Goal: Task Accomplishment & Management: Manage account settings

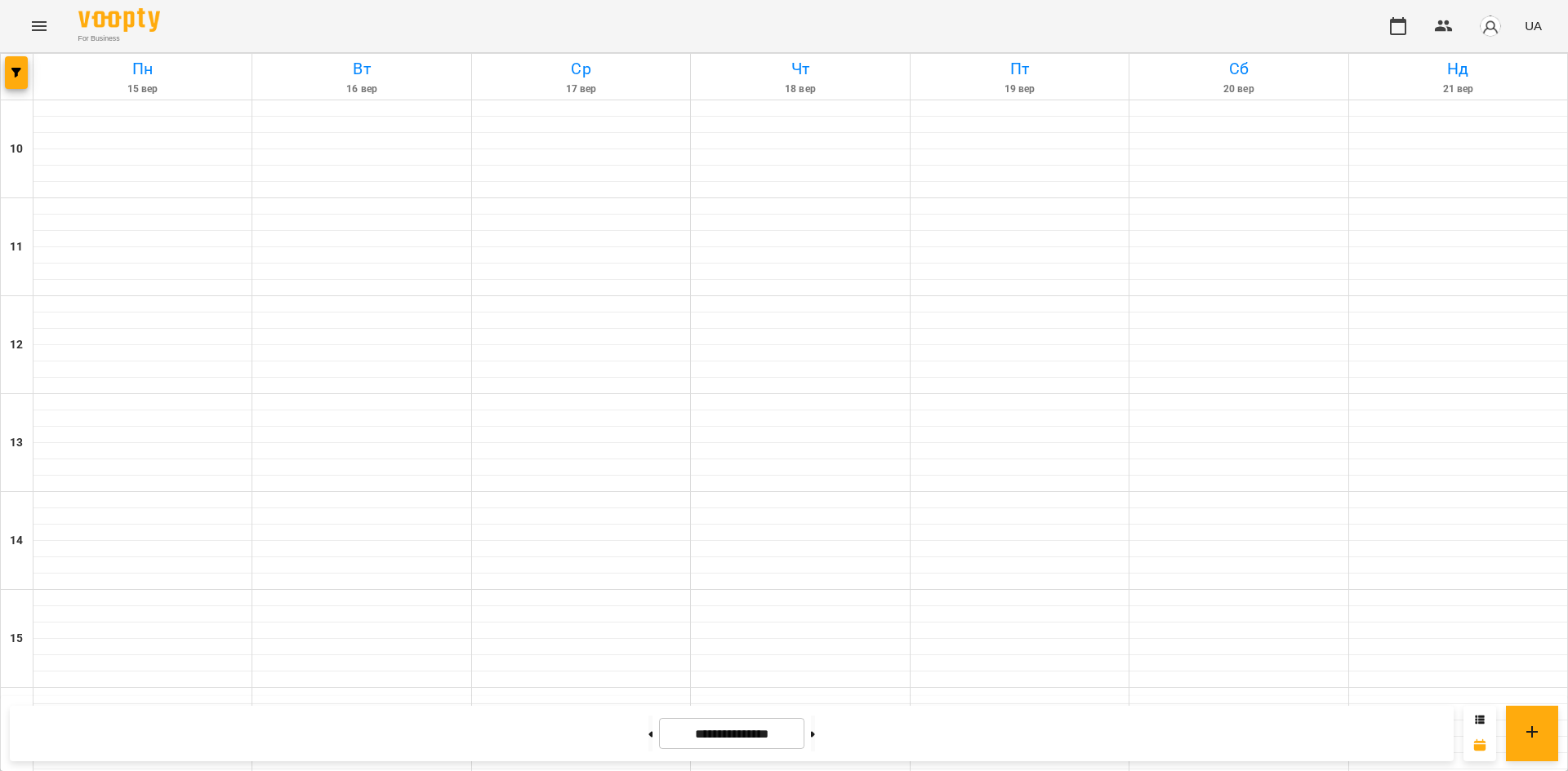
scroll to position [675, 0]
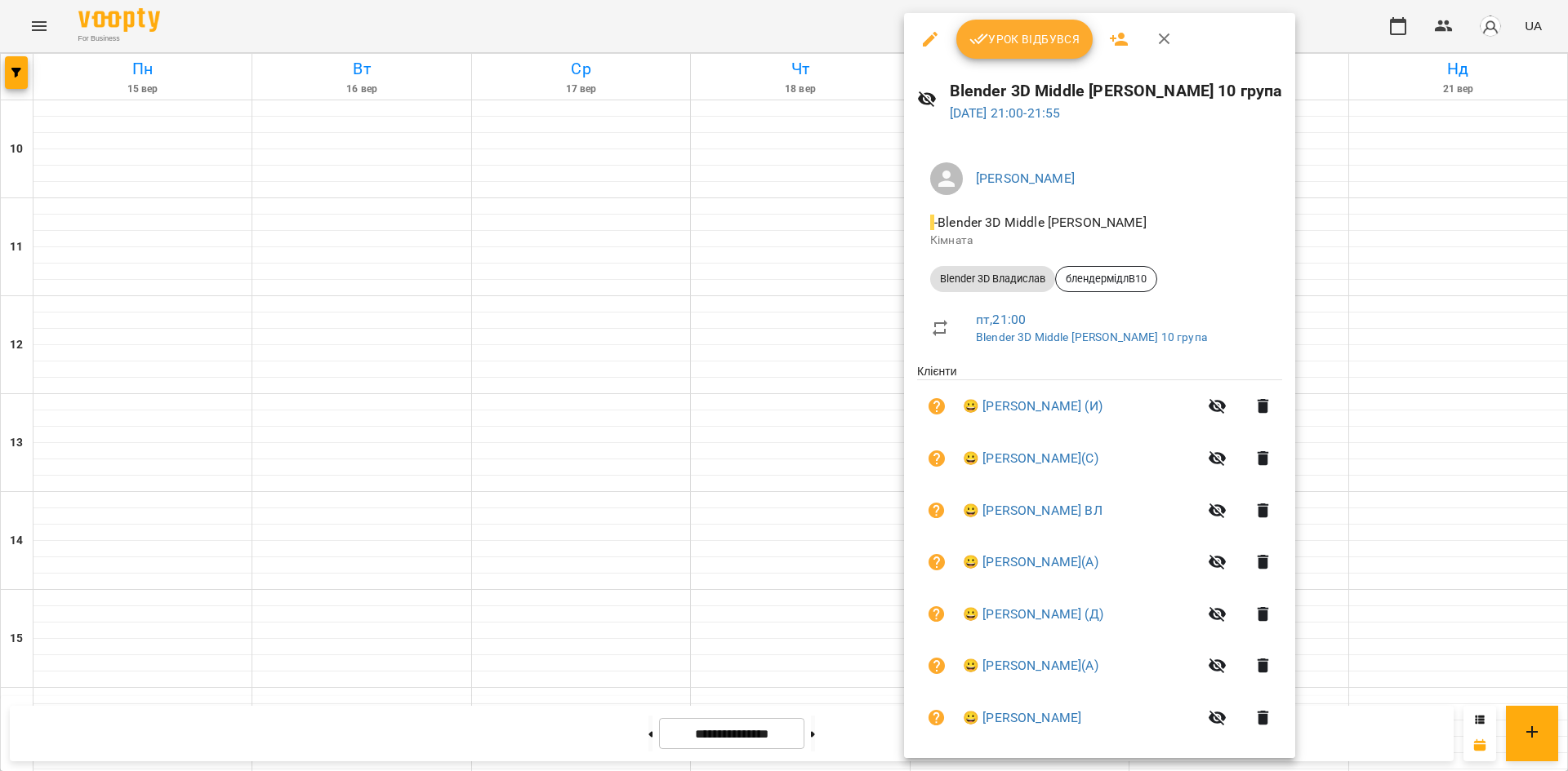
click at [1381, 455] on div at bounding box center [784, 386] width 1568 height 771
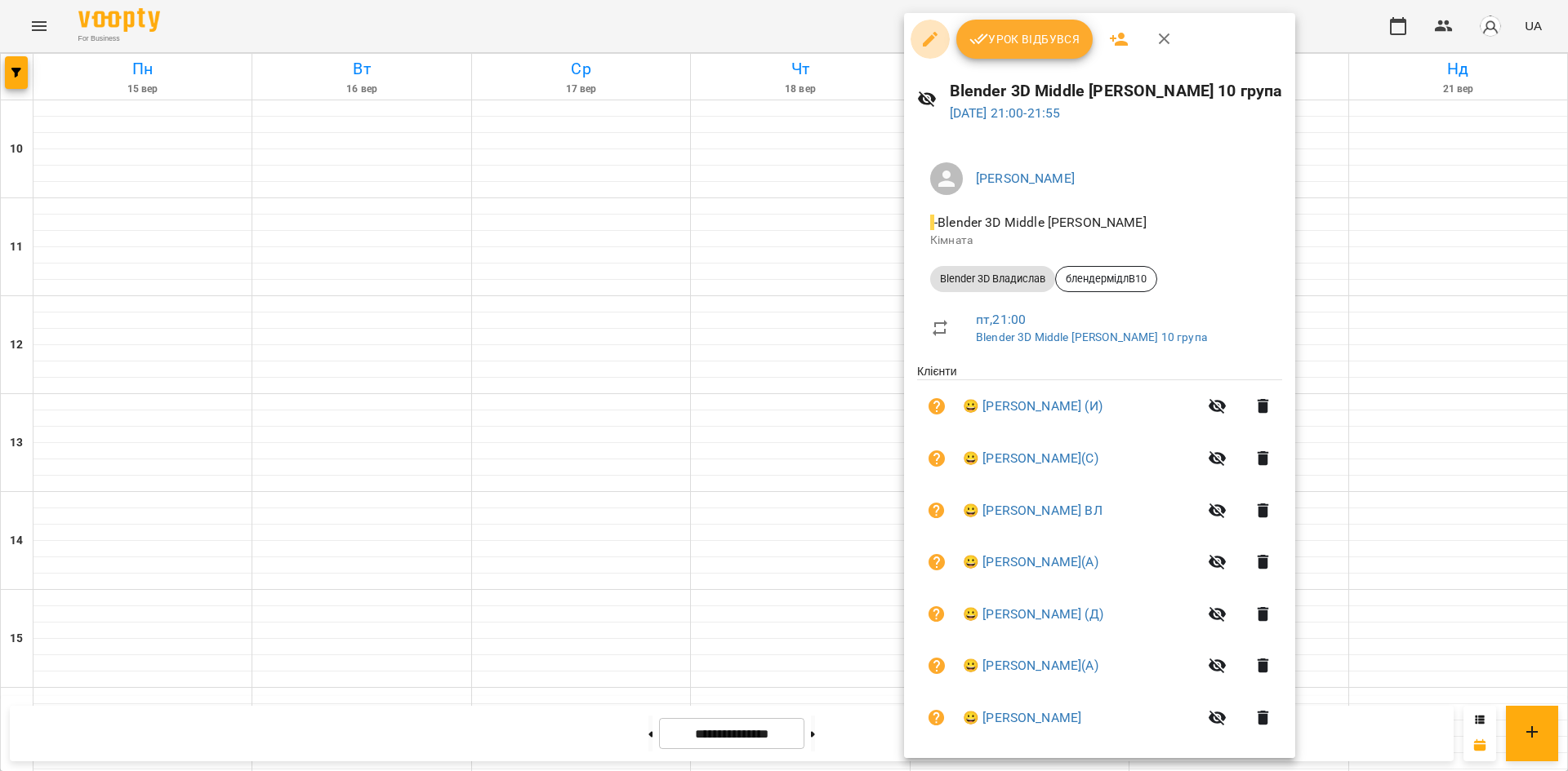
click at [925, 39] on icon "button" at bounding box center [930, 38] width 20 height 20
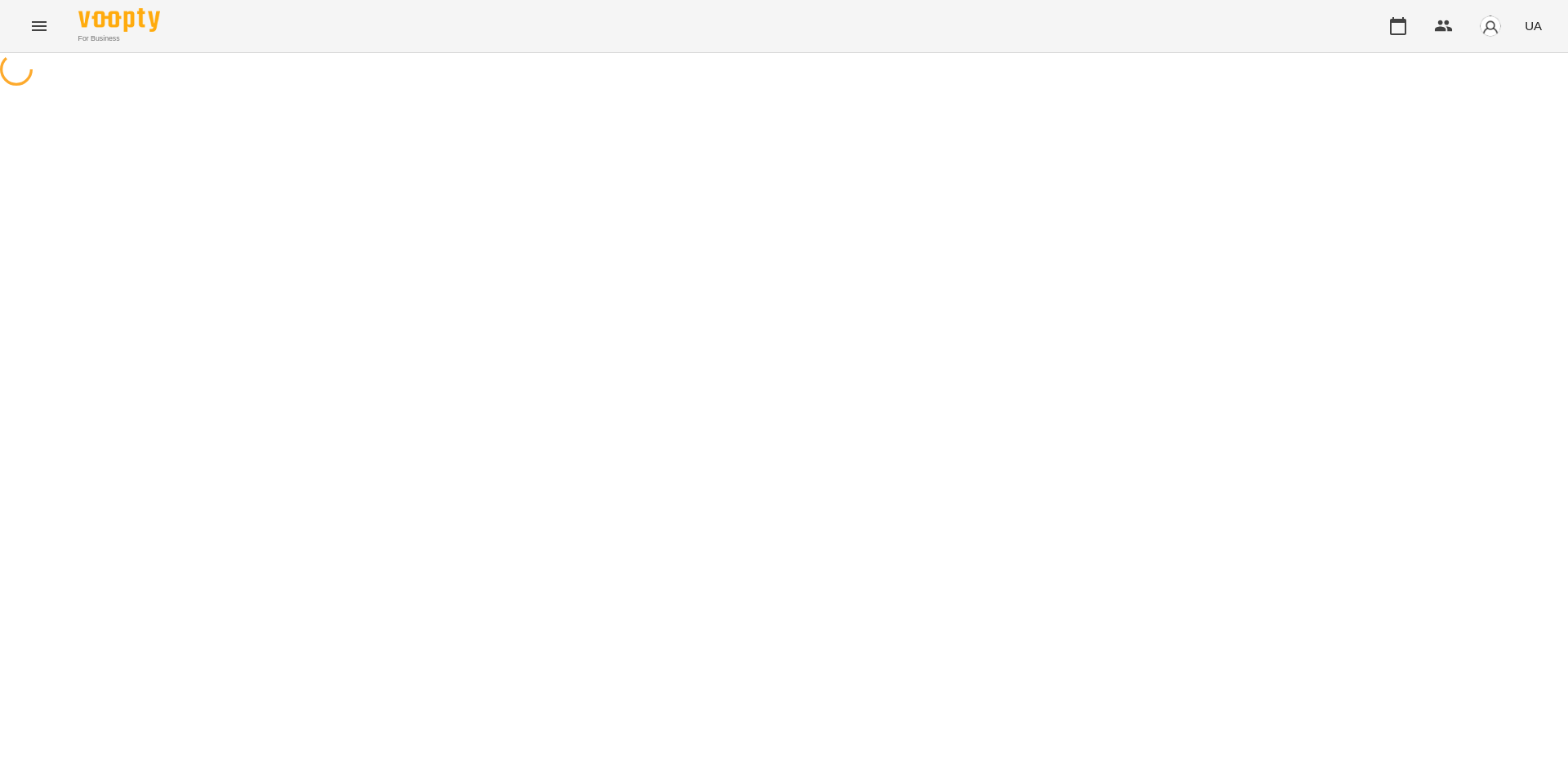
select select "**********"
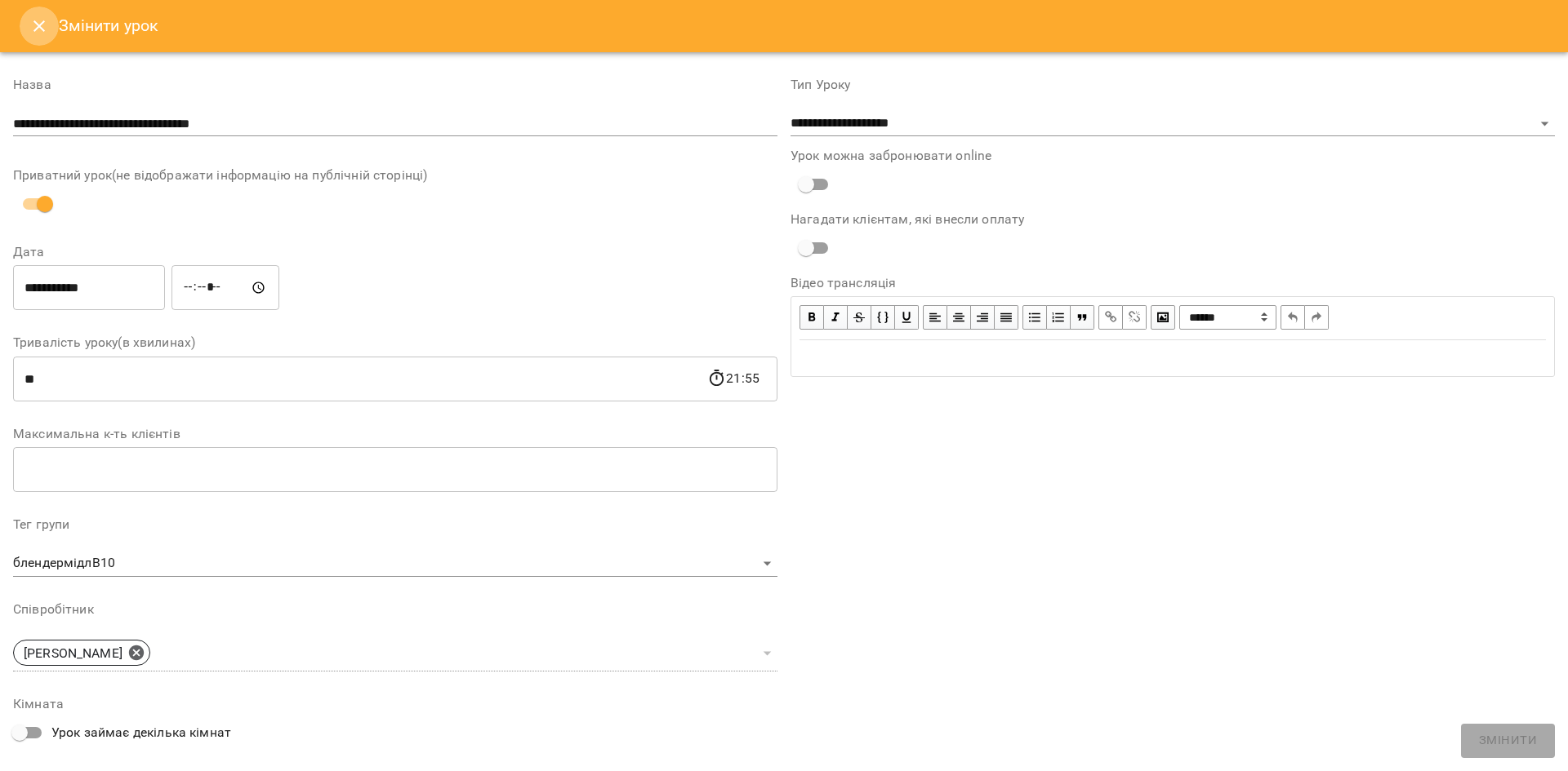
click at [35, 30] on icon "Close" at bounding box center [38, 26] width 11 height 11
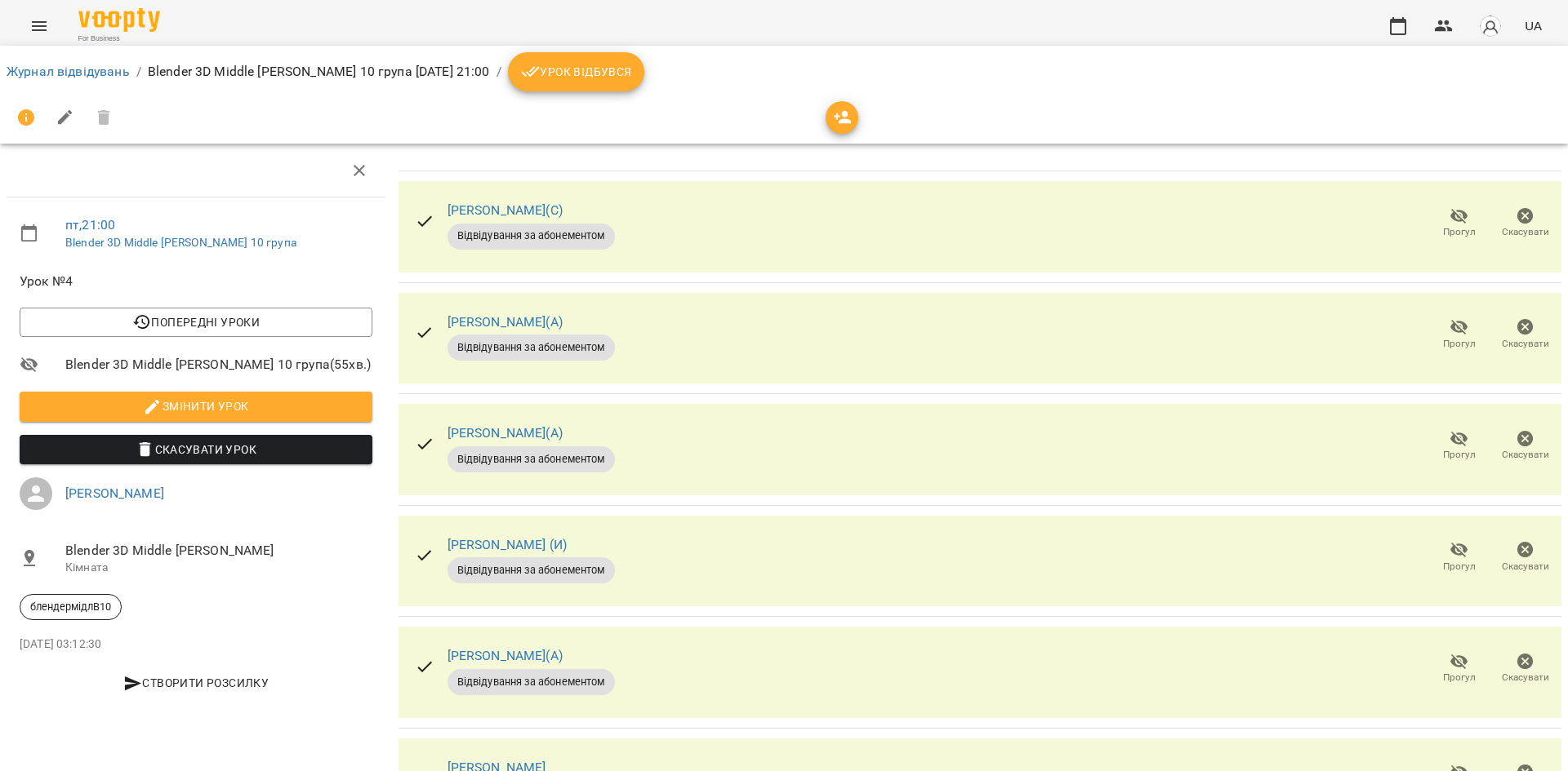
click at [629, 60] on button "Урок відбувся" at bounding box center [576, 72] width 137 height 39
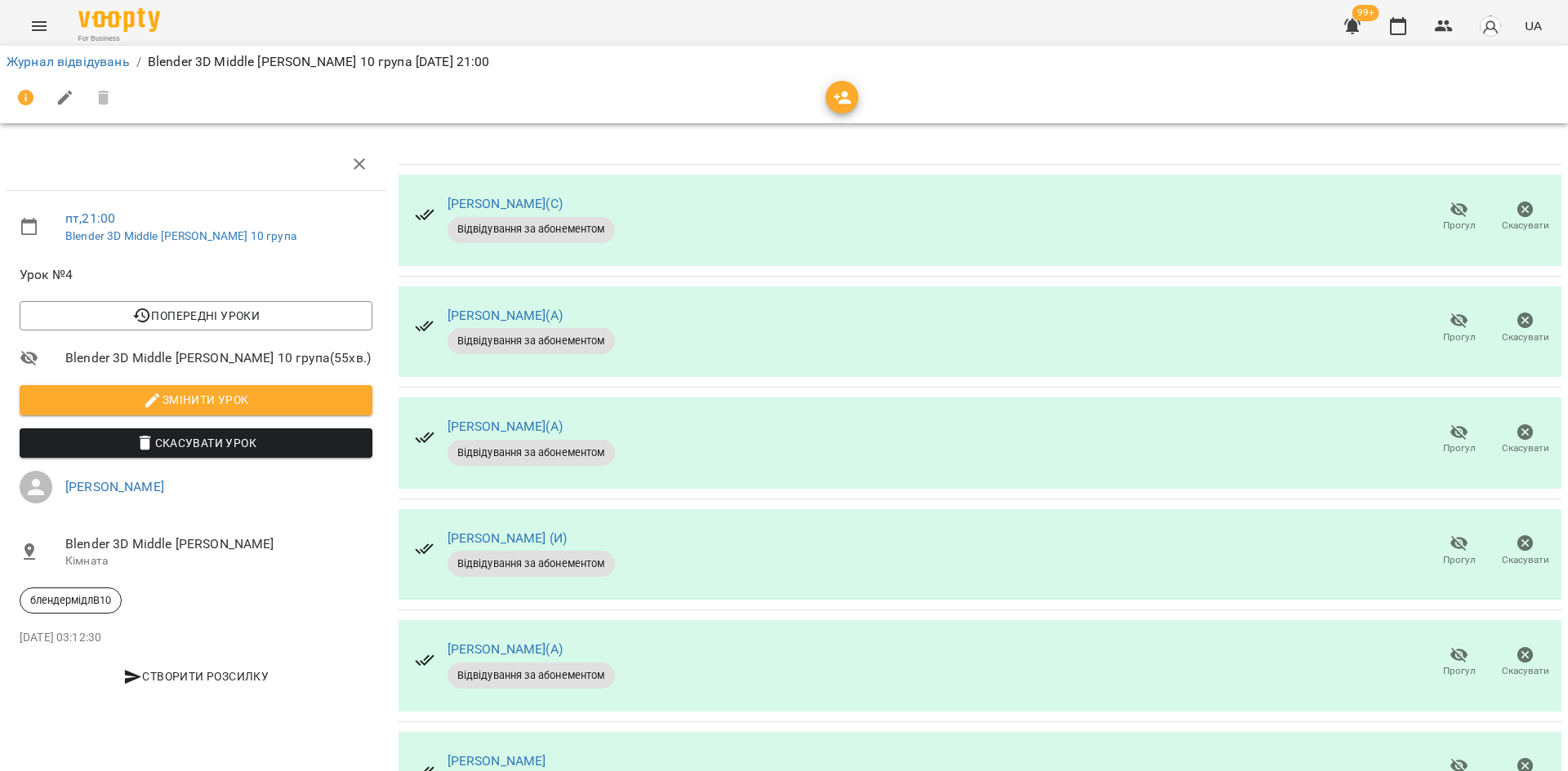
scroll to position [82, 0]
click at [1443, 331] on span "Прогул" at bounding box center [1459, 338] width 32 height 14
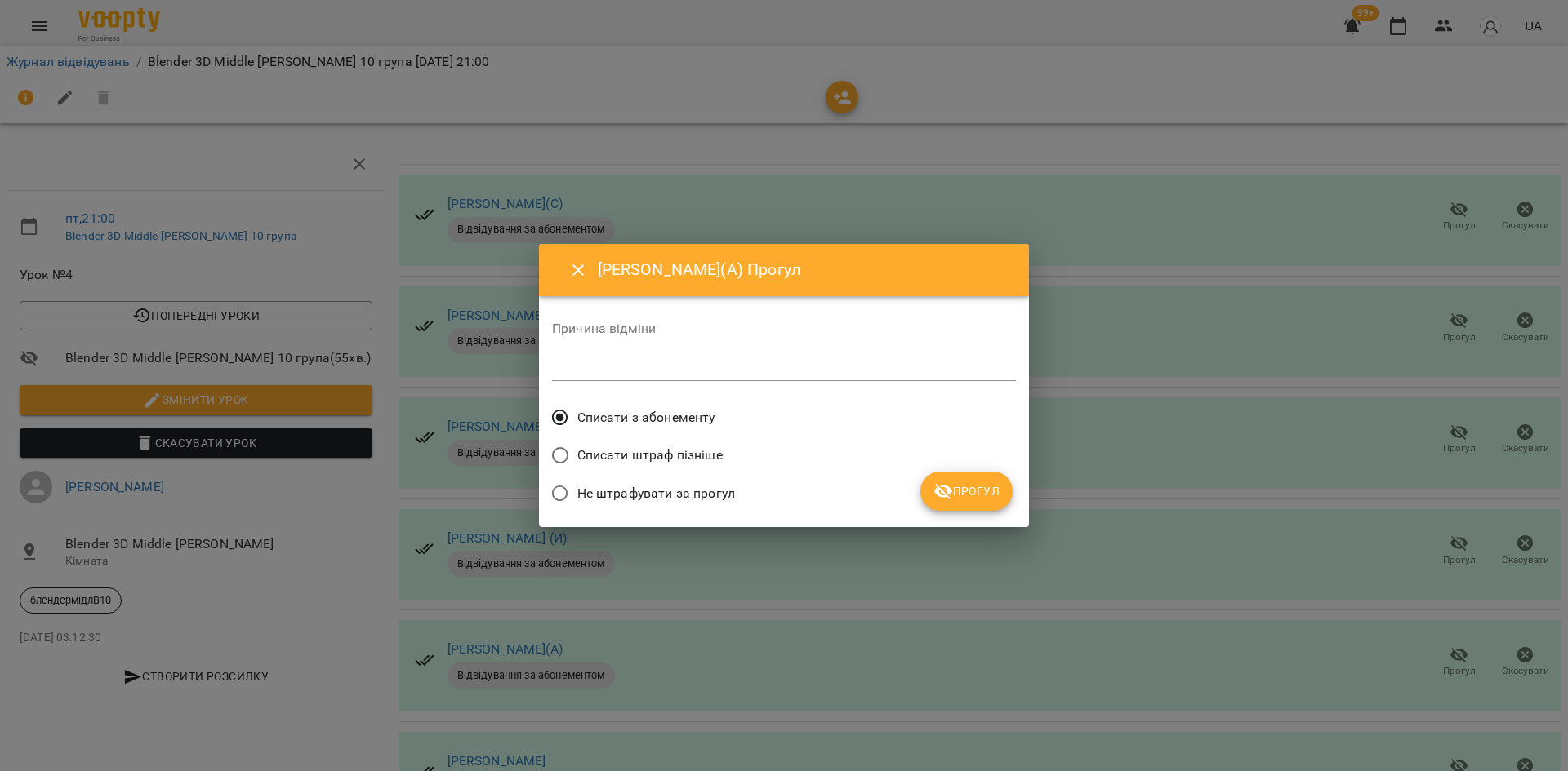
click at [979, 502] on button "Прогул" at bounding box center [967, 491] width 92 height 39
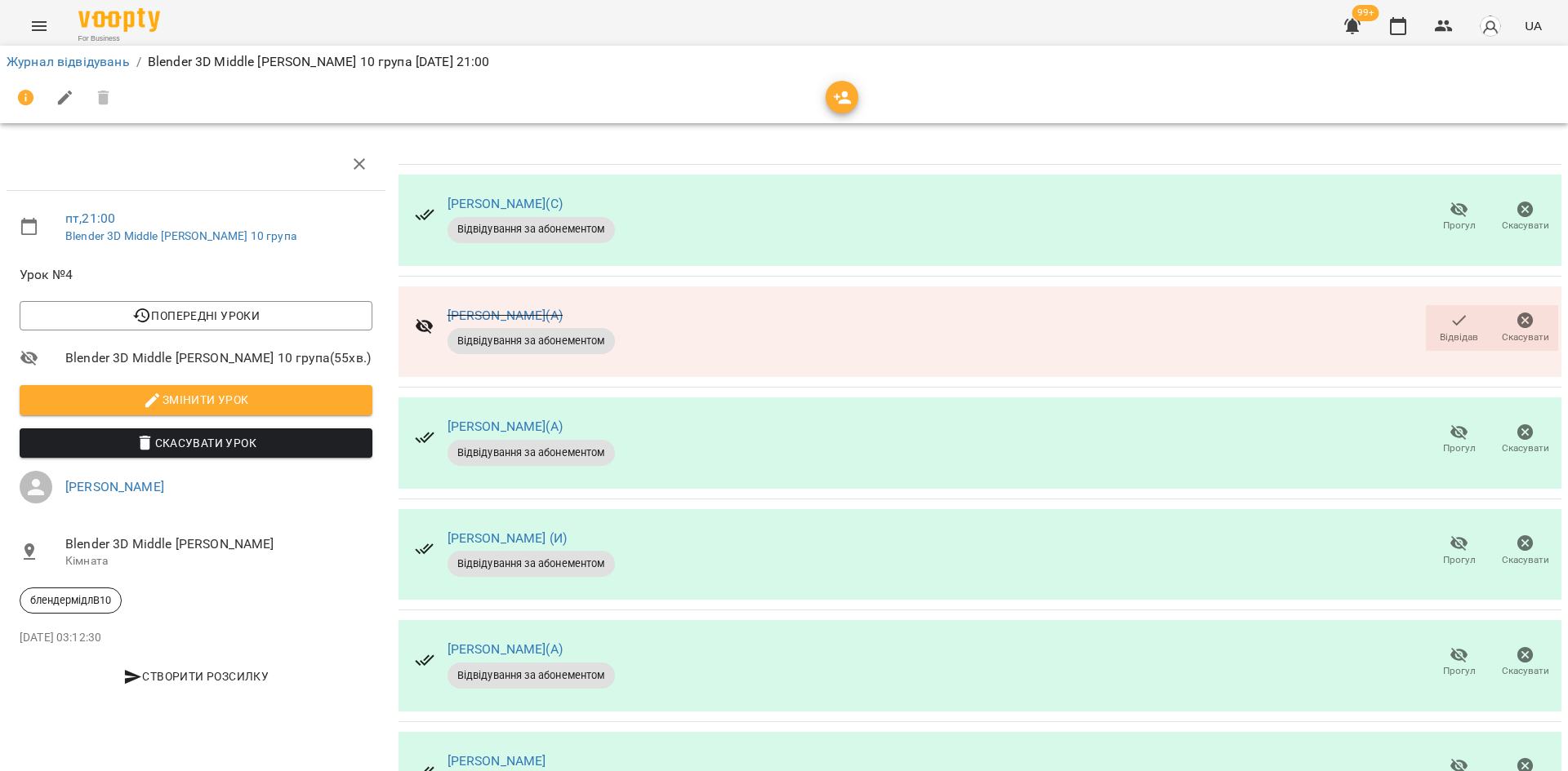
scroll to position [245, 0]
click at [1409, 509] on div "[PERSON_NAME] (И) Відвідування за абонементом Прогул Скасувати" at bounding box center [979, 554] width 1163 height 91
click at [1436, 534] on span "Прогул" at bounding box center [1459, 550] width 47 height 32
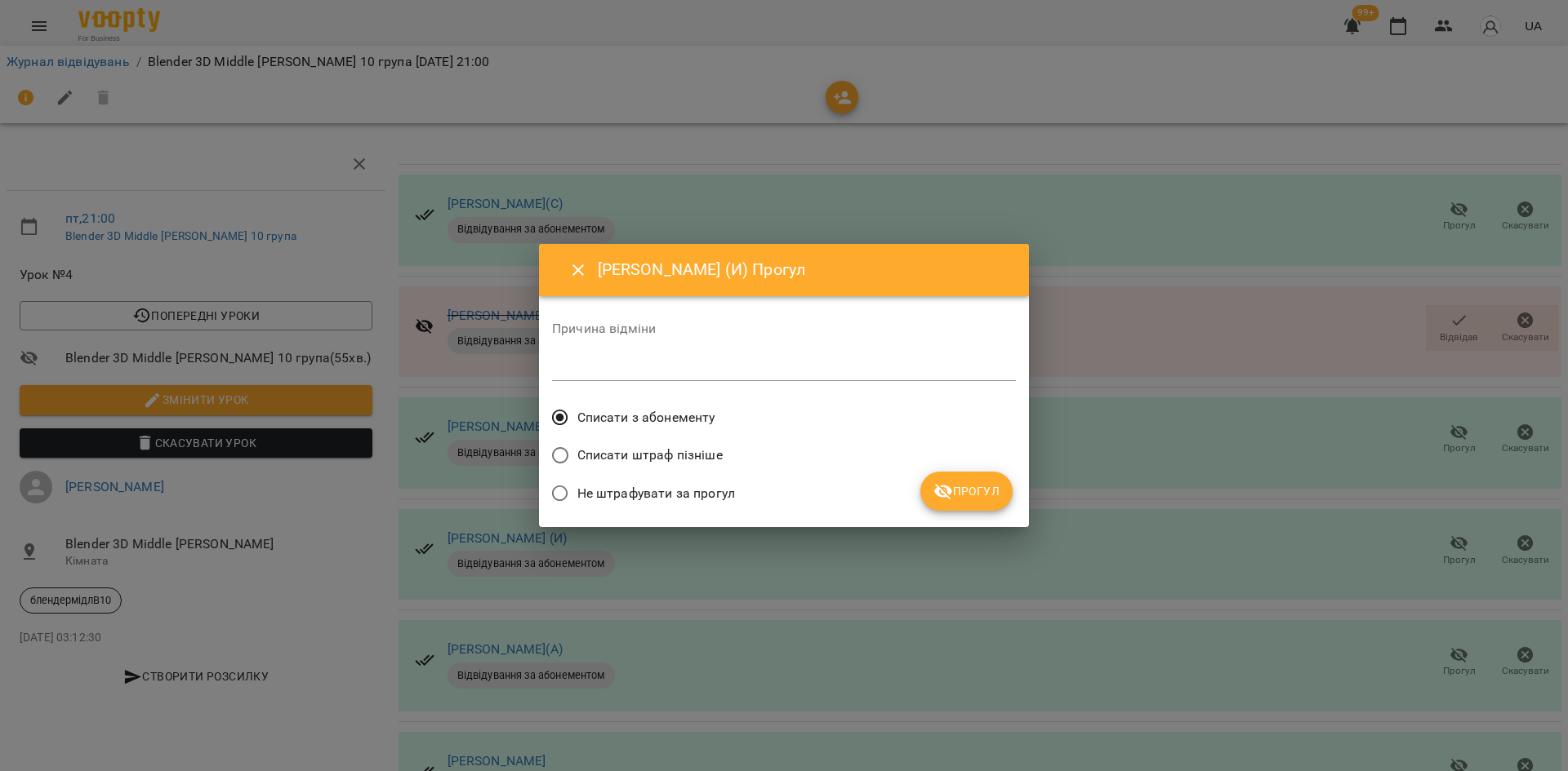
click at [973, 500] on span "Прогул" at bounding box center [967, 491] width 67 height 20
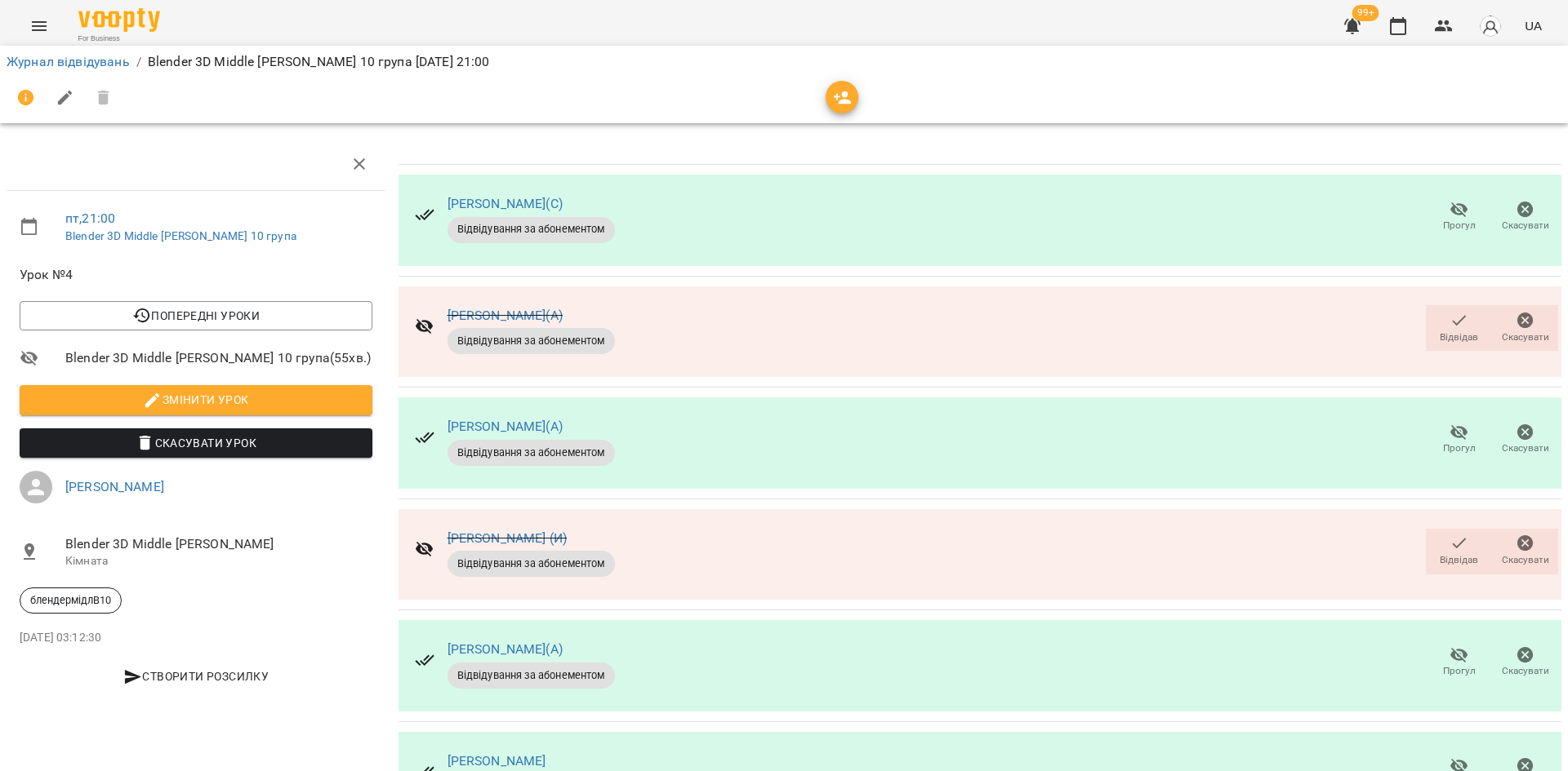
scroll to position [409, 0]
click at [1455, 751] on button "Прогул" at bounding box center [1459, 774] width 67 height 46
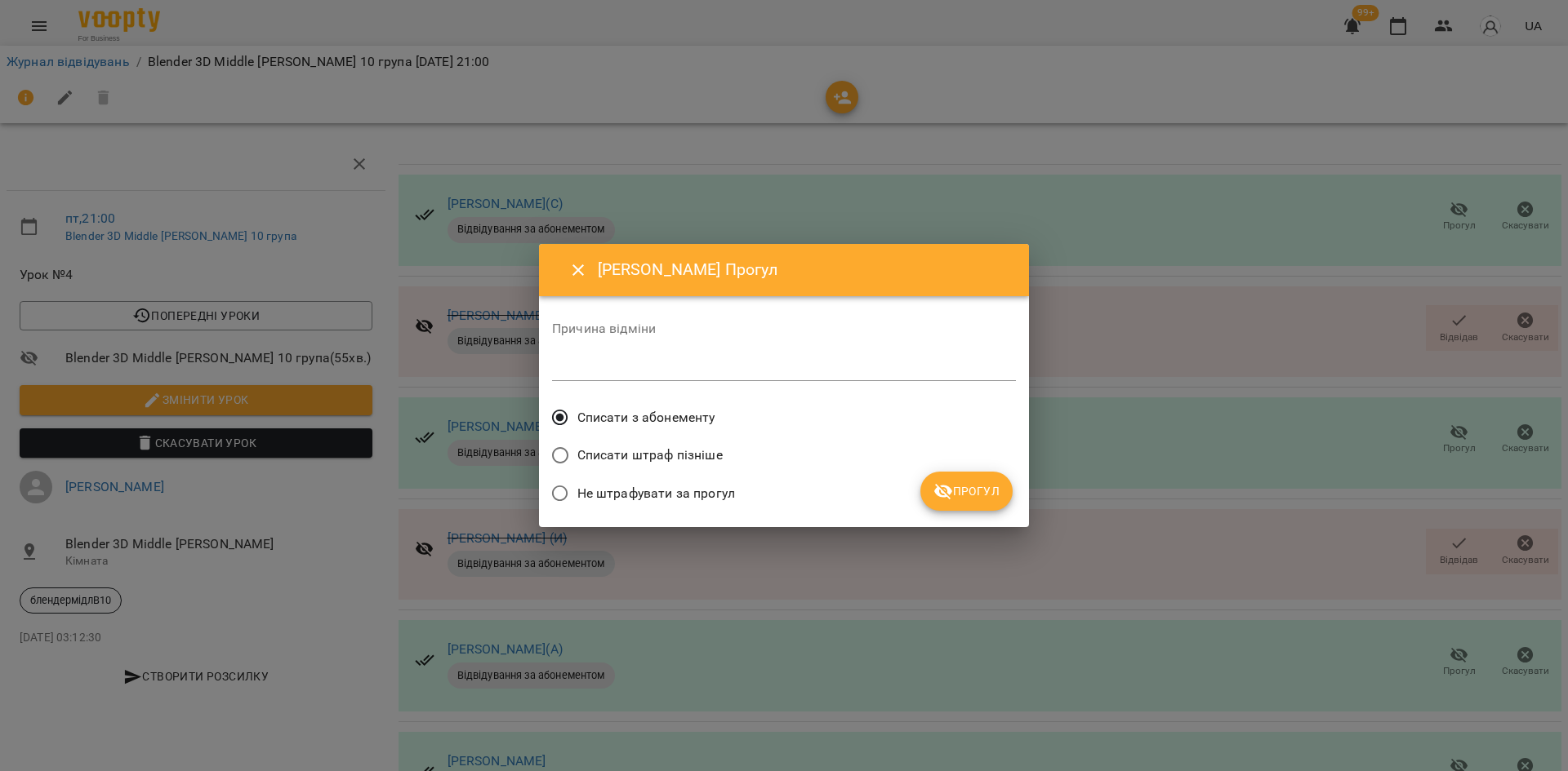
click at [969, 497] on span "Прогул" at bounding box center [967, 491] width 67 height 20
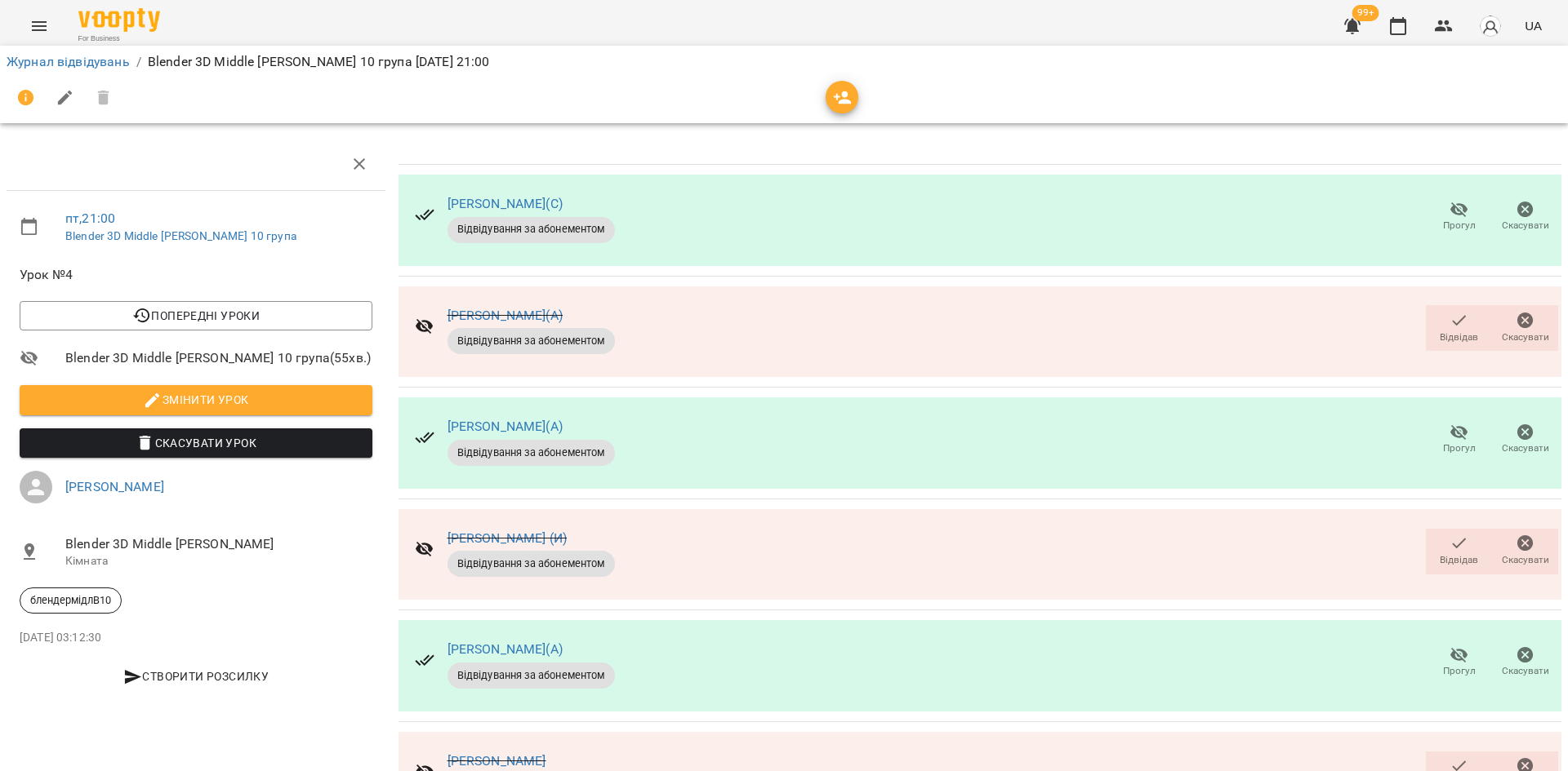
scroll to position [428, 0]
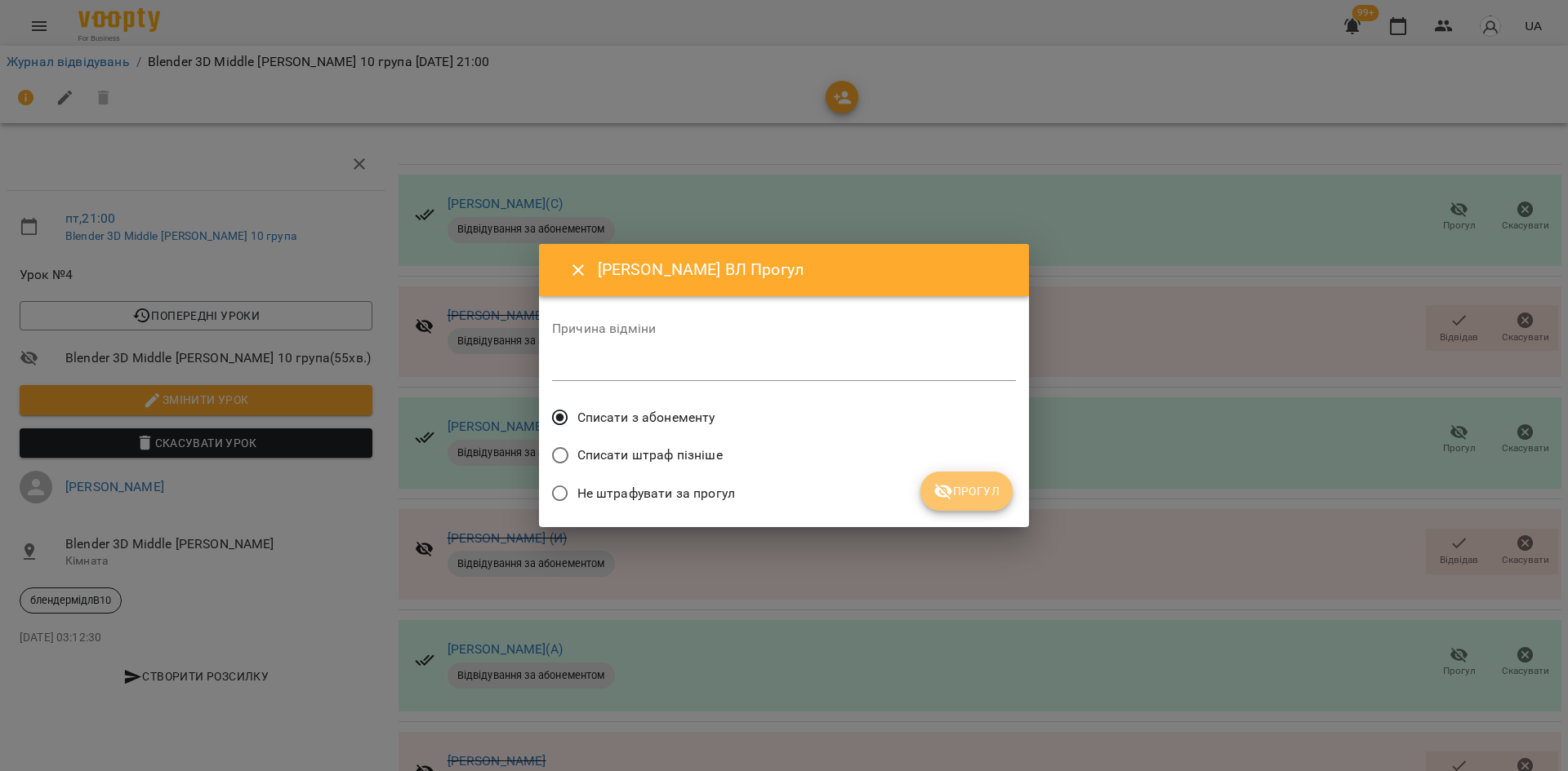
click at [945, 491] on icon "submit" at bounding box center [943, 491] width 20 height 20
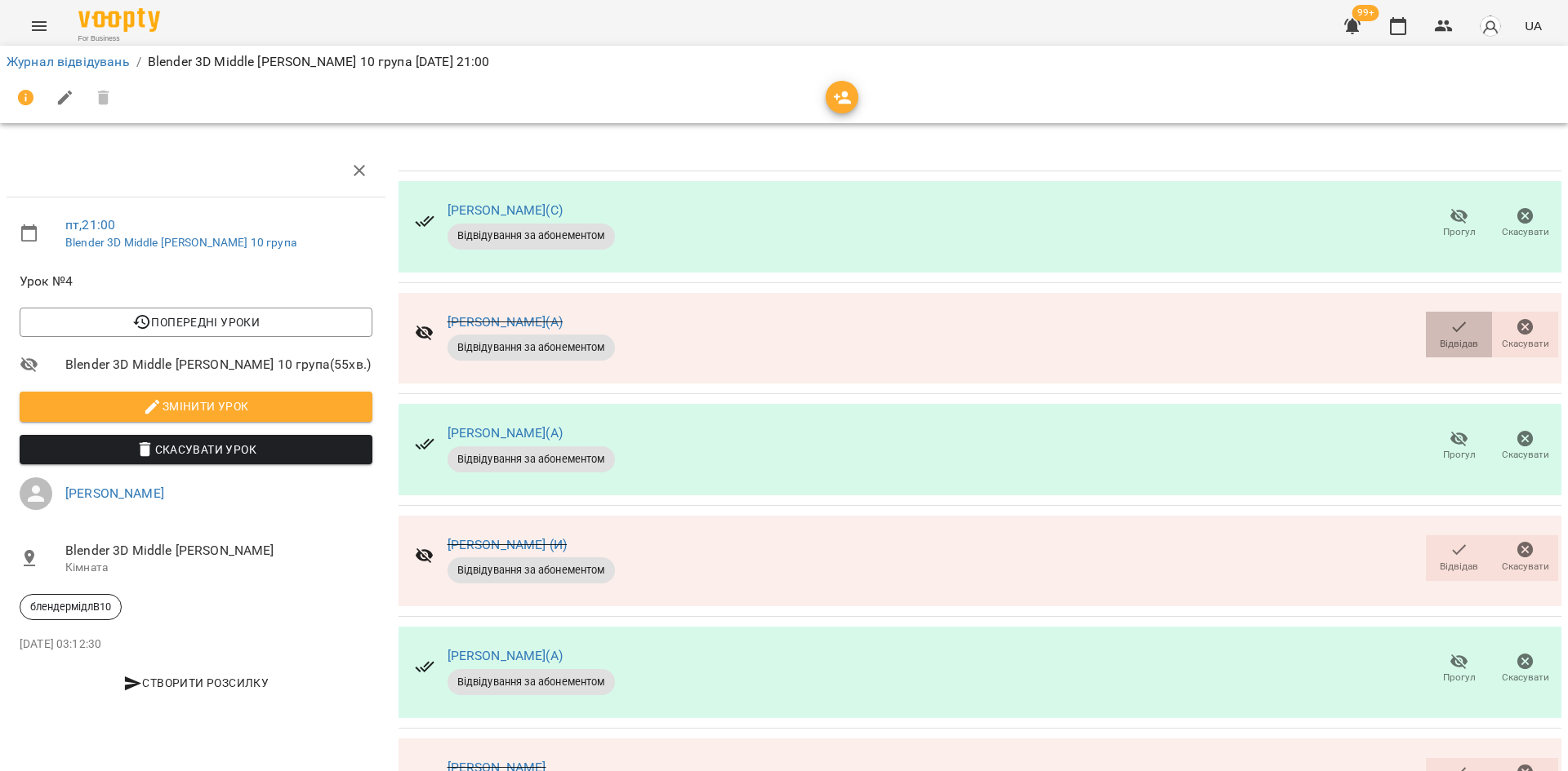
click at [1449, 321] on icon "button" at bounding box center [1459, 327] width 20 height 20
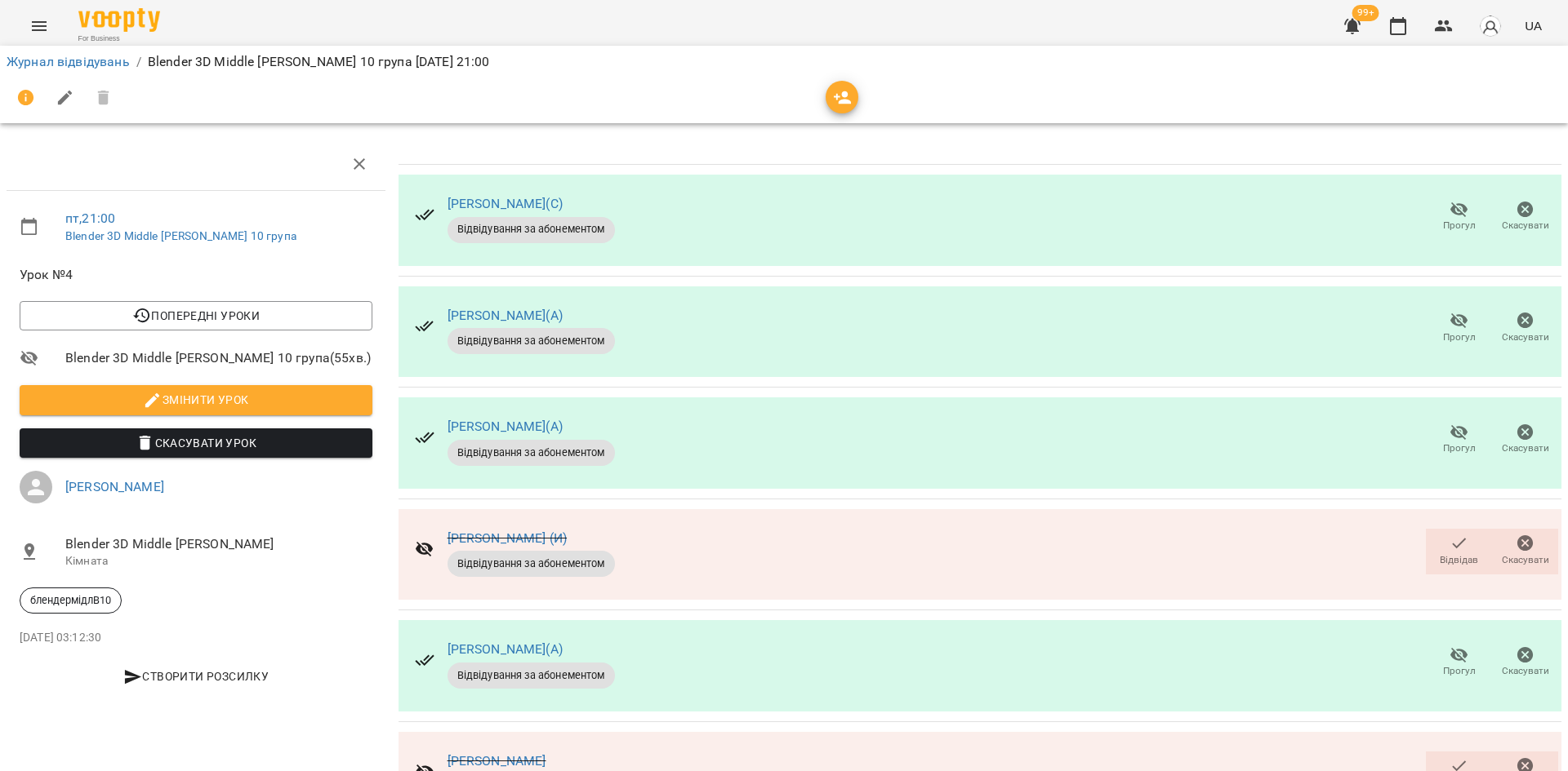
scroll to position [163, 0]
click at [1453, 534] on icon "button" at bounding box center [1459, 543] width 20 height 20
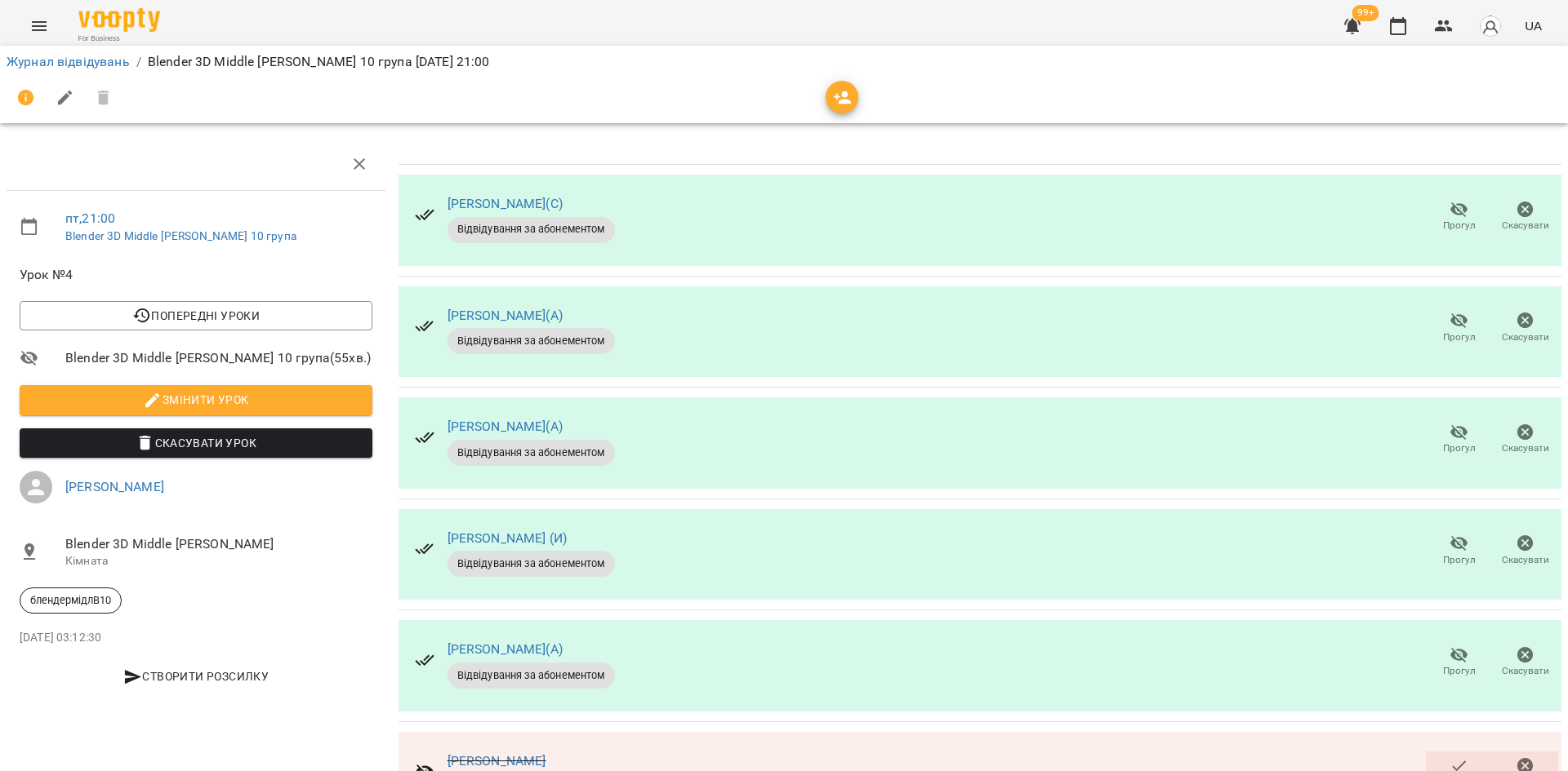
scroll to position [409, 0]
